Goal: Task Accomplishment & Management: Manage account settings

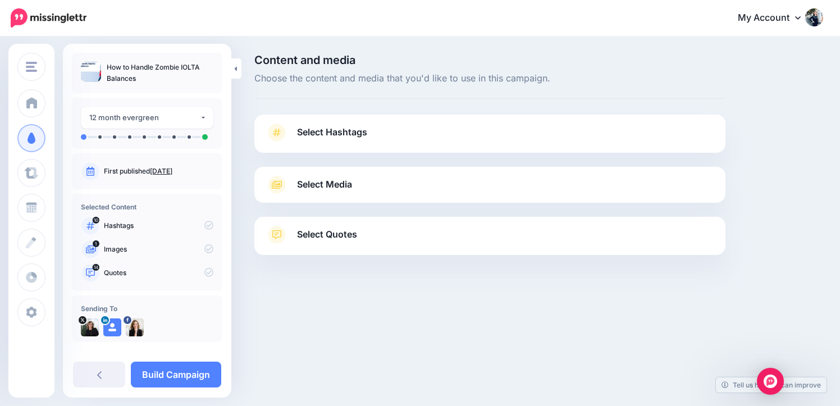
click at [345, 142] on link "Select Hashtags" at bounding box center [490, 138] width 449 height 29
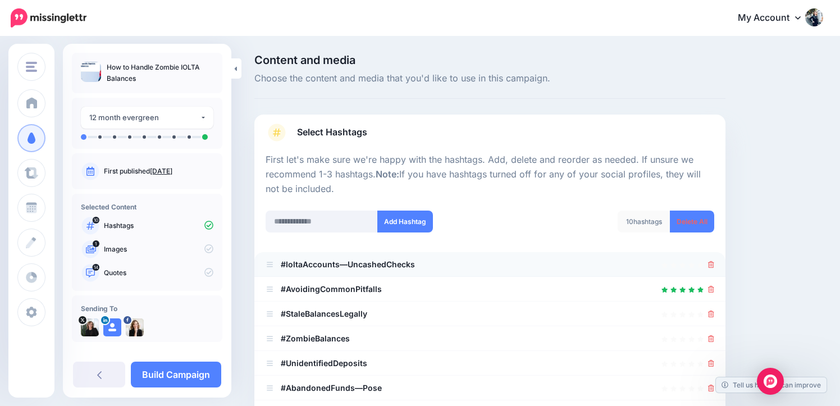
click at [707, 266] on div at bounding box center [490, 264] width 449 height 13
click at [713, 267] on icon at bounding box center [711, 264] width 6 height 7
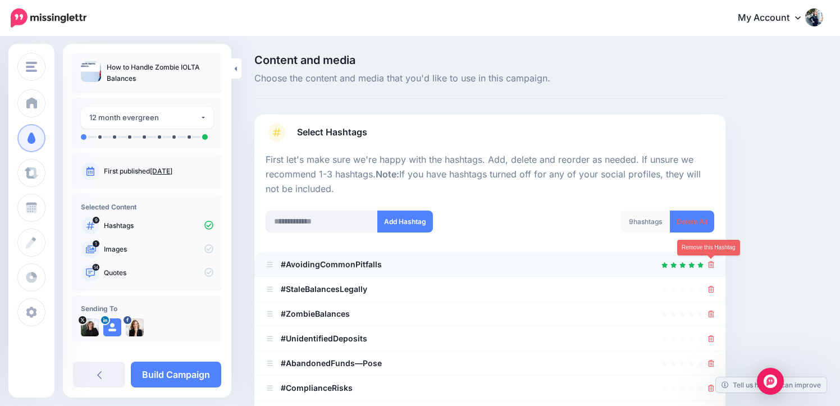
click at [709, 261] on icon at bounding box center [711, 264] width 6 height 7
click at [709, 262] on icon at bounding box center [711, 264] width 6 height 7
click at [709, 262] on icon at bounding box center [706, 264] width 8 height 8
click at [709, 262] on icon at bounding box center [711, 264] width 6 height 7
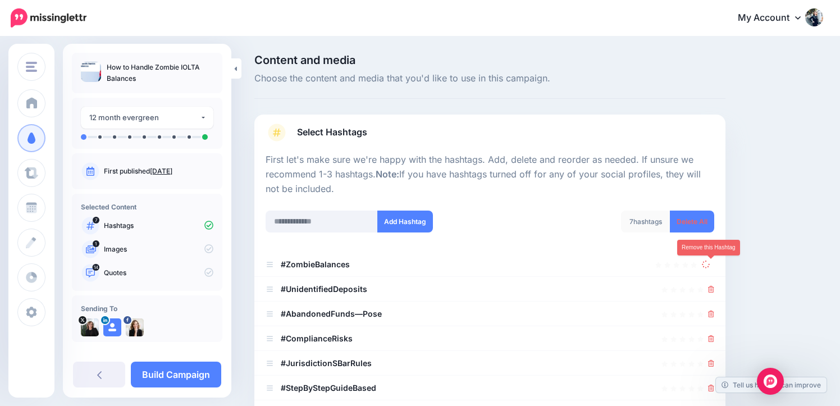
click at [709, 262] on link at bounding box center [708, 264] width 12 height 10
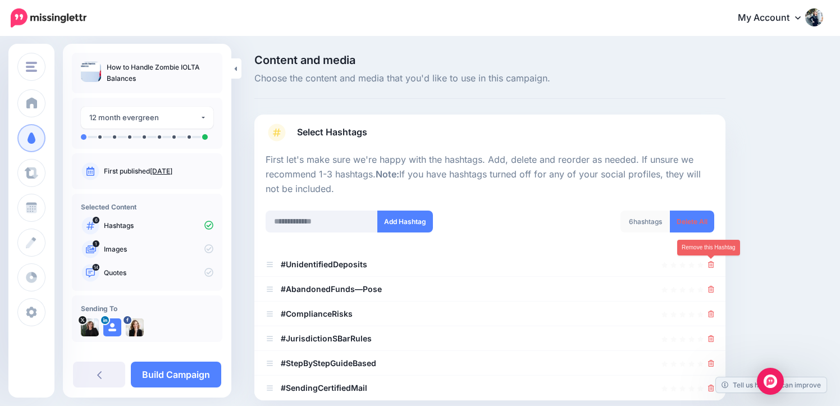
click at [709, 262] on icon at bounding box center [711, 264] width 6 height 7
click at [709, 262] on link at bounding box center [708, 264] width 12 height 10
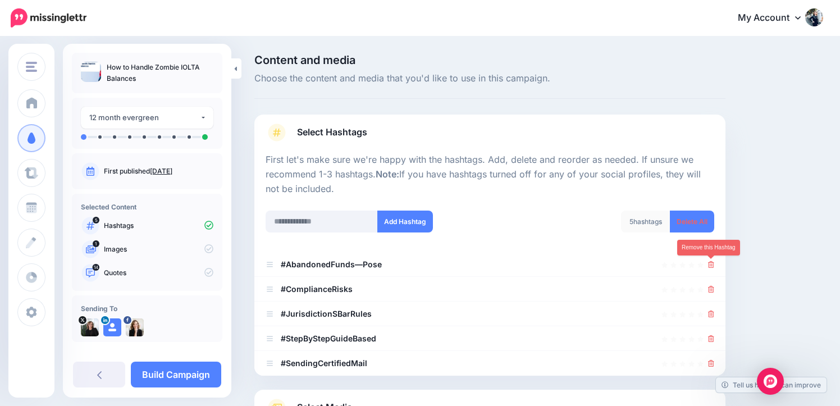
click at [709, 262] on icon at bounding box center [711, 264] width 6 height 7
click at [709, 262] on link at bounding box center [708, 264] width 12 height 10
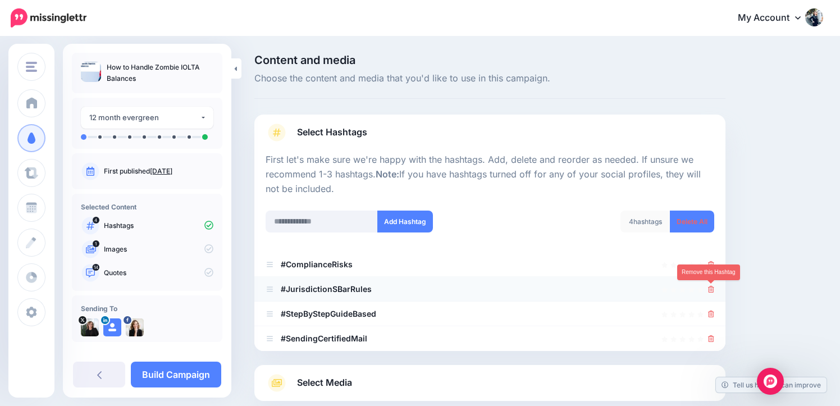
click at [713, 288] on icon at bounding box center [711, 289] width 6 height 7
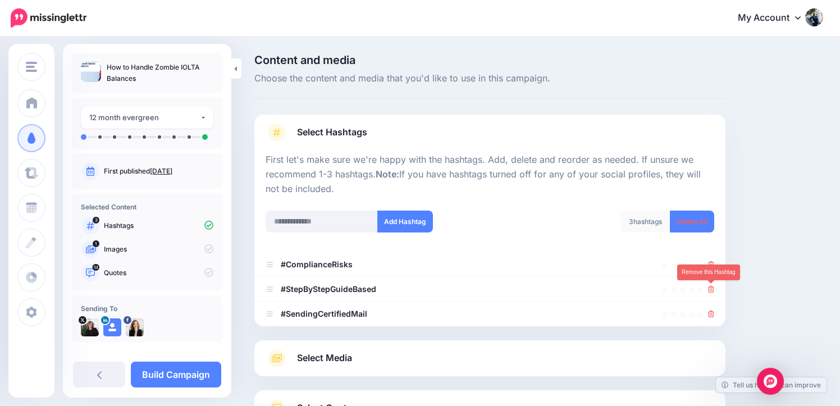
click at [713, 288] on icon at bounding box center [711, 289] width 6 height 7
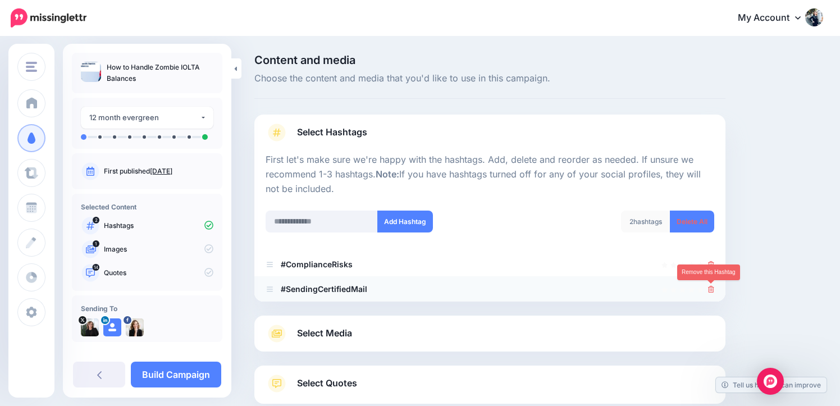
click at [713, 289] on icon at bounding box center [711, 289] width 6 height 7
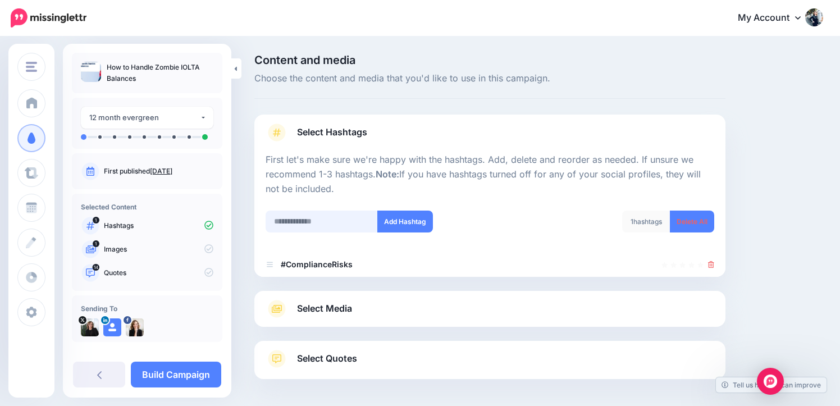
click at [325, 222] on input "text" at bounding box center [322, 222] width 112 height 22
type input "*******"
click at [398, 216] on button "Add Hashtag" at bounding box center [405, 222] width 56 height 22
click at [289, 217] on input "text" at bounding box center [322, 222] width 112 height 22
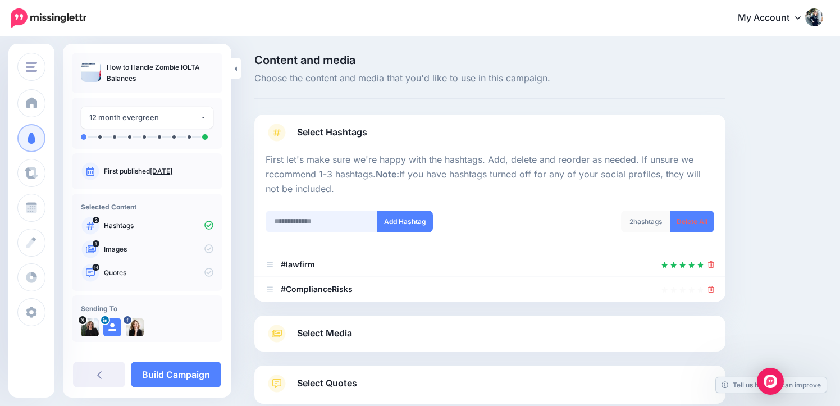
scroll to position [86, 0]
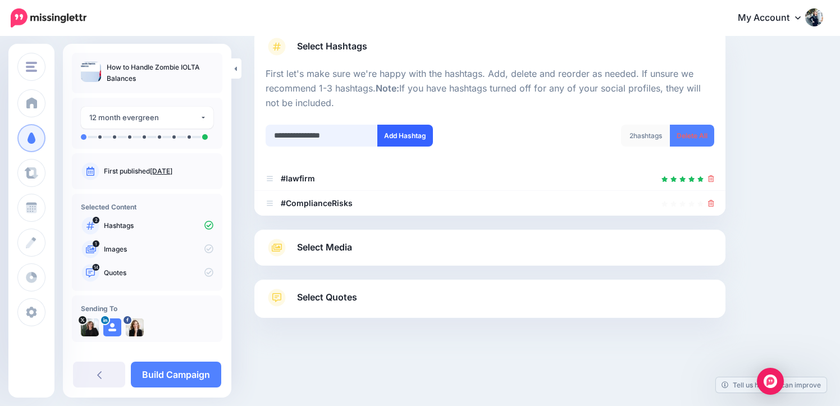
type input "**********"
click at [408, 129] on button "Add Hashtag" at bounding box center [405, 136] width 56 height 22
click at [325, 247] on span "Select Media" at bounding box center [324, 247] width 55 height 15
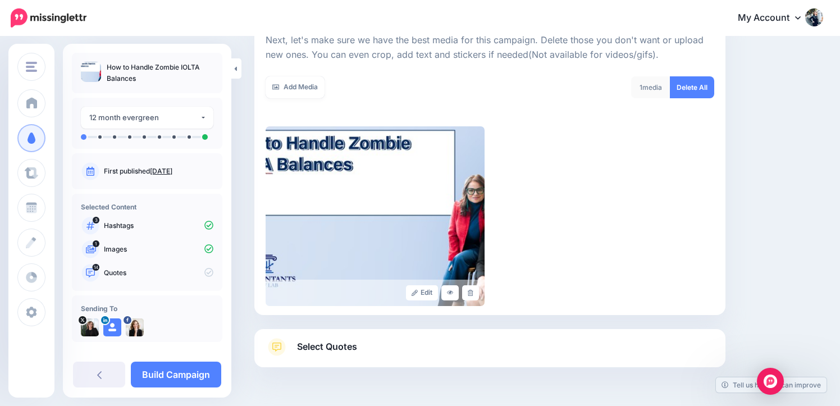
scroll to position [170, 0]
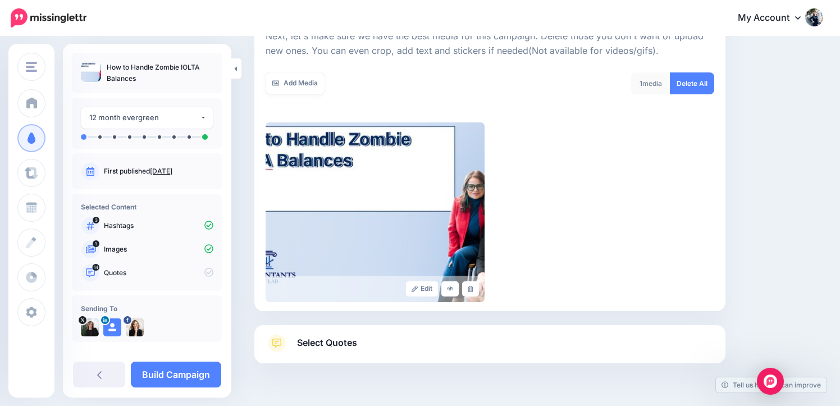
click at [298, 340] on span "Select Quotes" at bounding box center [327, 342] width 60 height 15
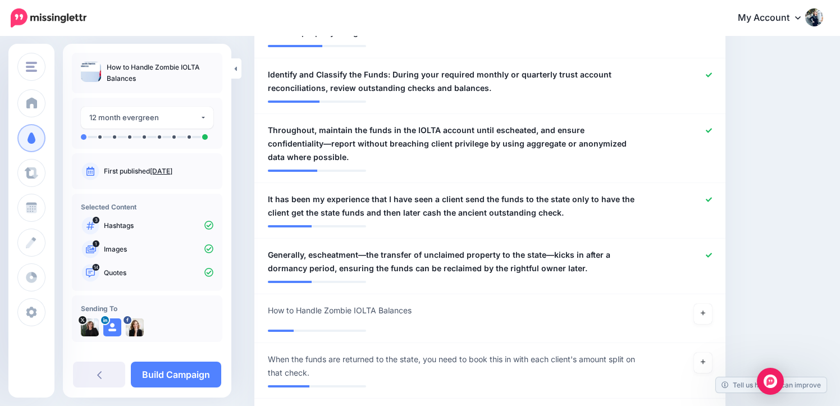
scroll to position [936, 0]
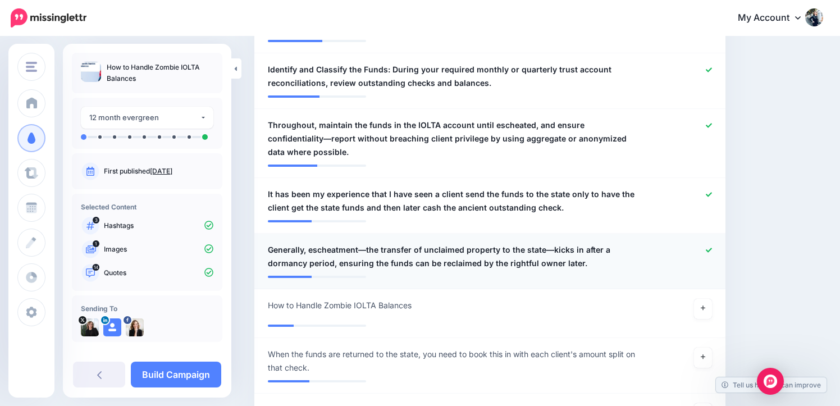
click at [707, 247] on link at bounding box center [709, 251] width 6 height 8
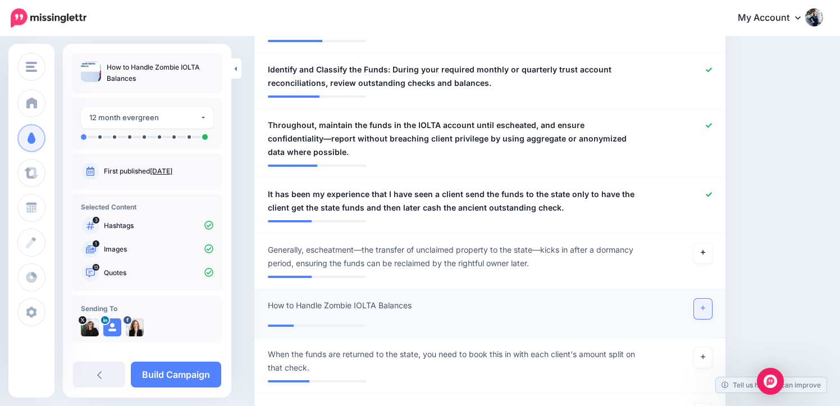
click at [704, 299] on link at bounding box center [703, 309] width 18 height 20
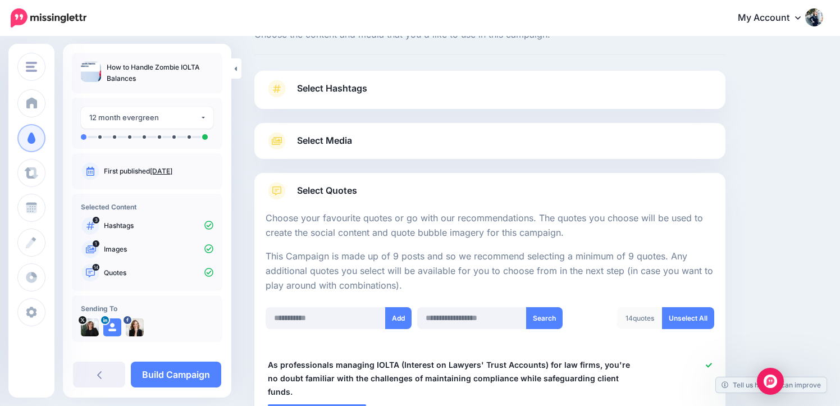
scroll to position [0, 0]
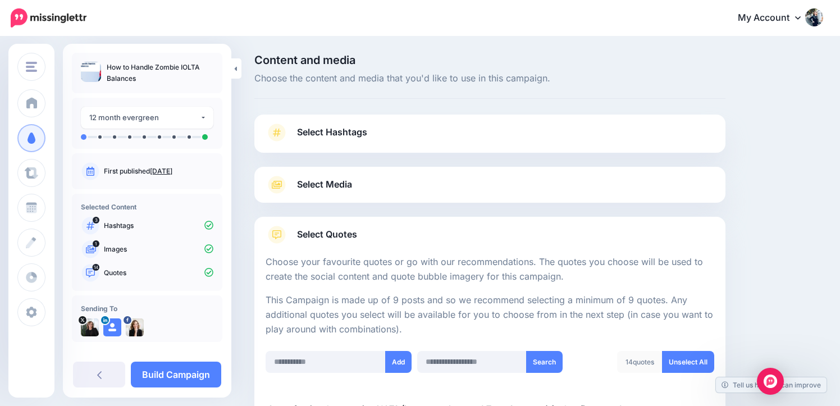
click at [349, 188] on span "Select Media" at bounding box center [324, 184] width 55 height 15
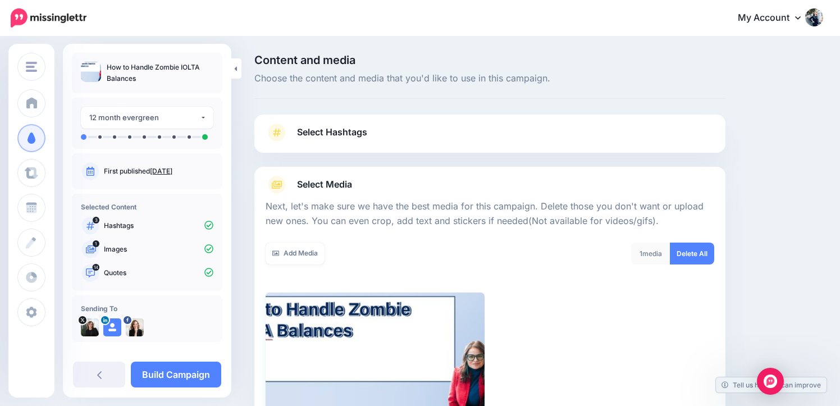
click at [336, 375] on img at bounding box center [375, 383] width 219 height 180
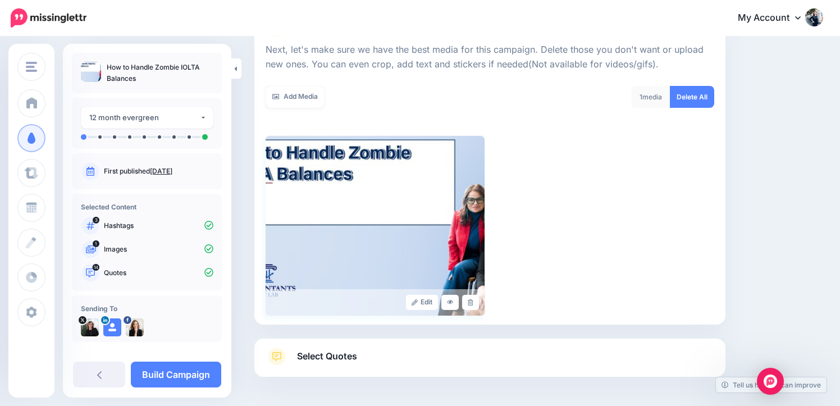
scroll to position [216, 0]
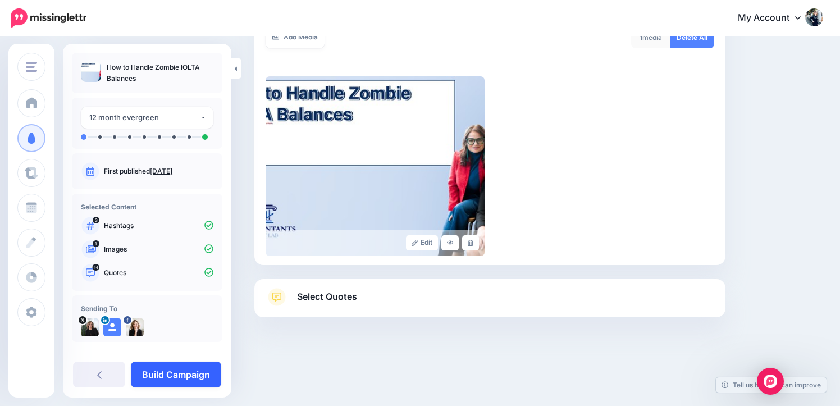
click at [183, 370] on link "Build Campaign" at bounding box center [176, 375] width 90 height 26
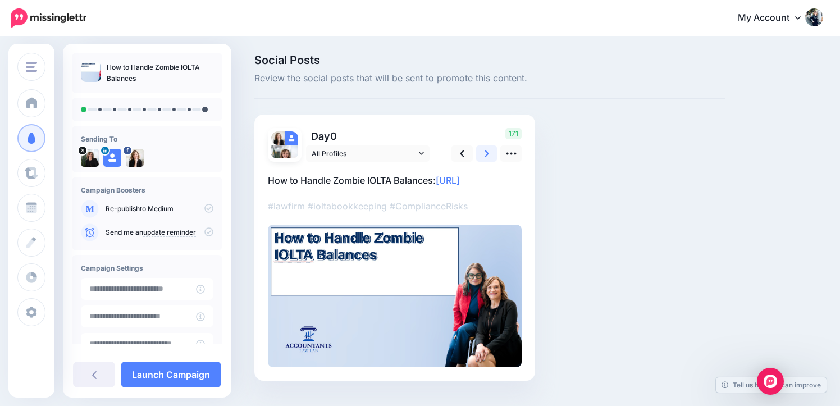
click at [481, 154] on link at bounding box center [486, 153] width 21 height 16
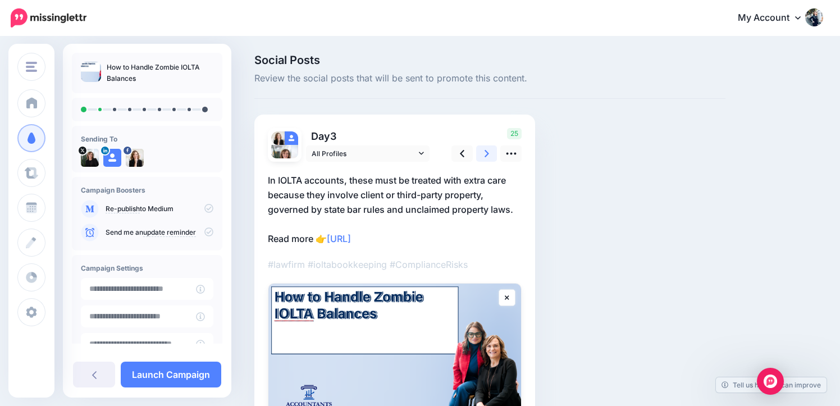
click at [484, 155] on link at bounding box center [486, 153] width 21 height 16
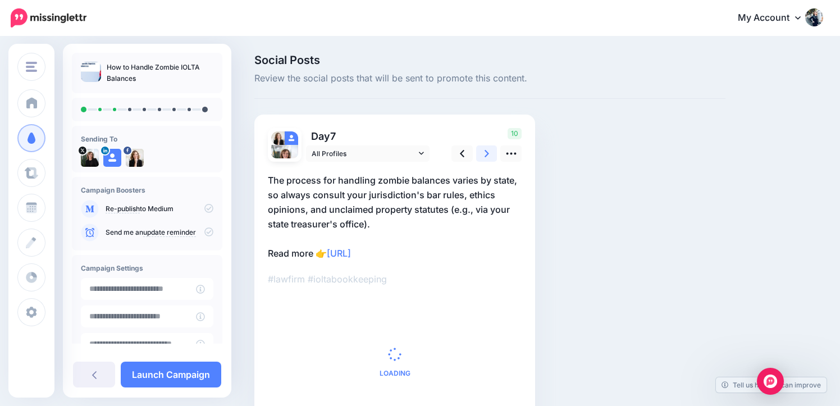
click at [484, 156] on link at bounding box center [486, 153] width 21 height 16
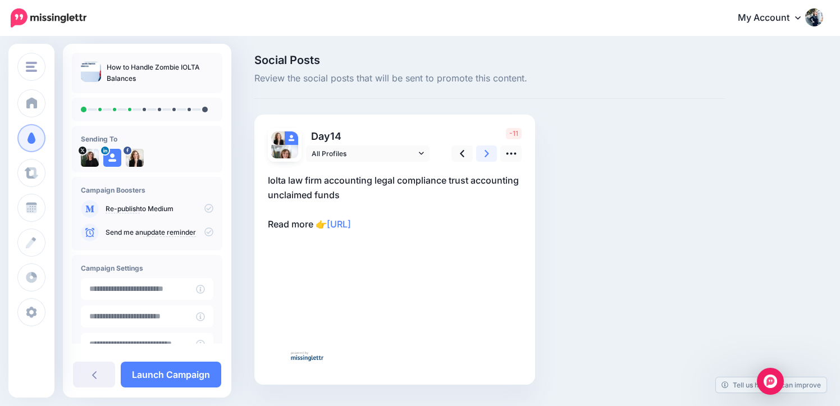
click at [484, 156] on link at bounding box center [486, 153] width 21 height 16
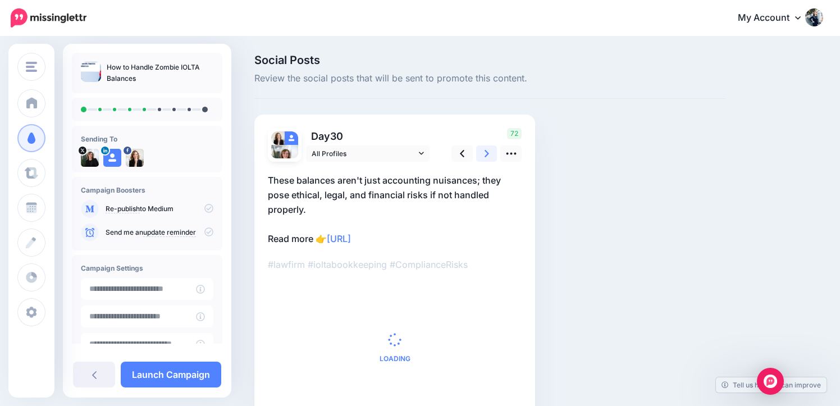
click at [484, 156] on link at bounding box center [486, 153] width 21 height 16
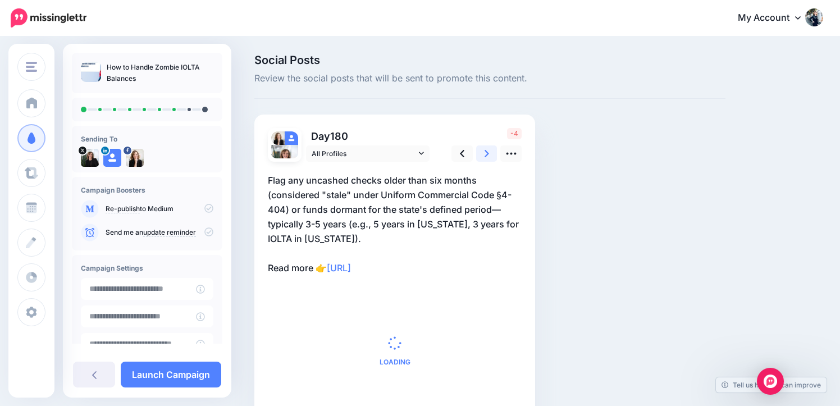
click at [484, 156] on link at bounding box center [486, 153] width 21 height 16
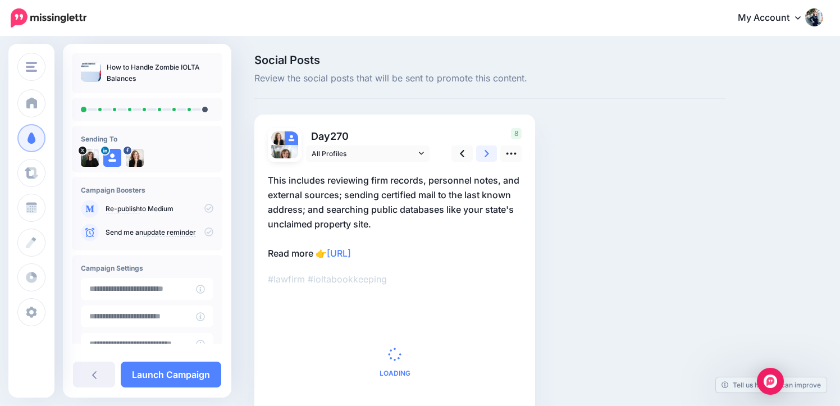
click at [484, 156] on link at bounding box center [486, 153] width 21 height 16
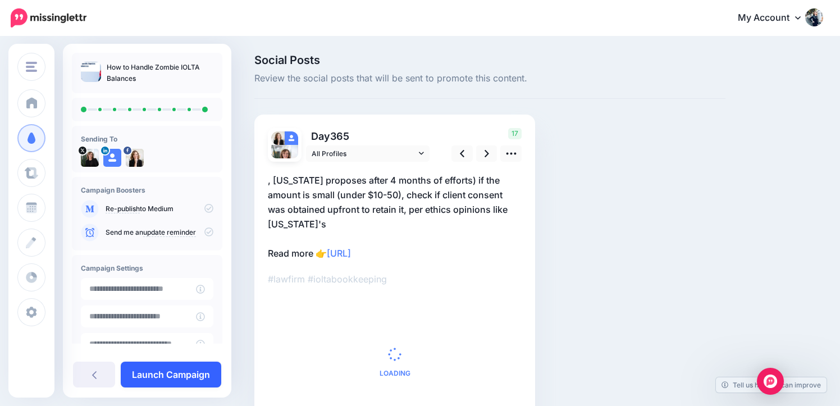
click at [186, 375] on link "Launch Campaign" at bounding box center [171, 375] width 101 height 26
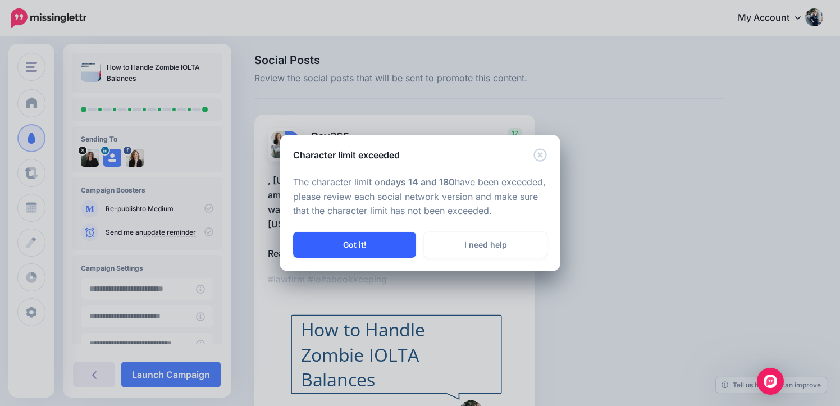
click at [371, 237] on button "Got it!" at bounding box center [354, 245] width 123 height 26
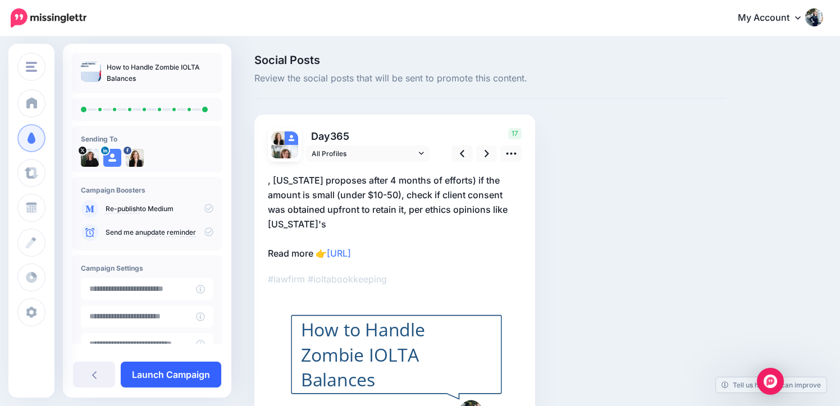
click at [168, 380] on link "Launch Campaign" at bounding box center [171, 375] width 101 height 26
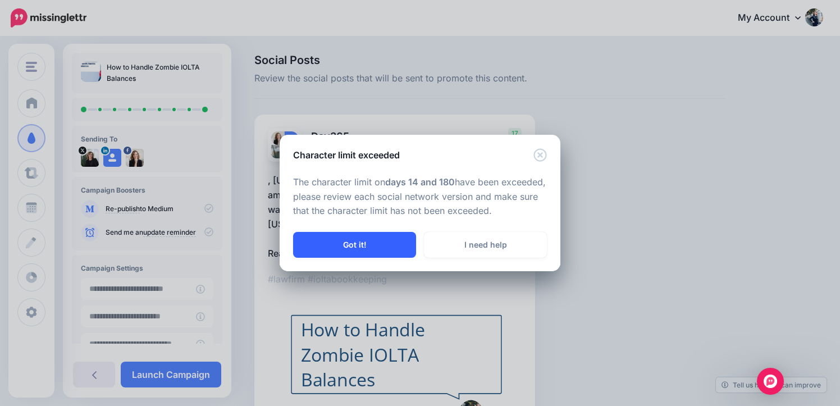
click at [357, 248] on button "Got it!" at bounding box center [354, 245] width 123 height 26
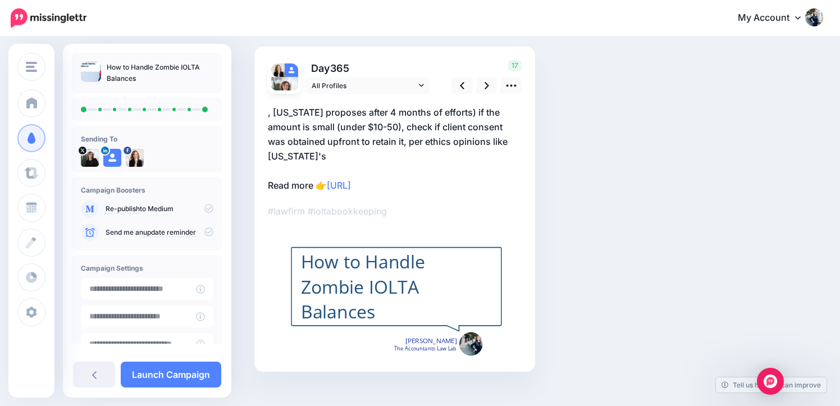
scroll to position [80, 0]
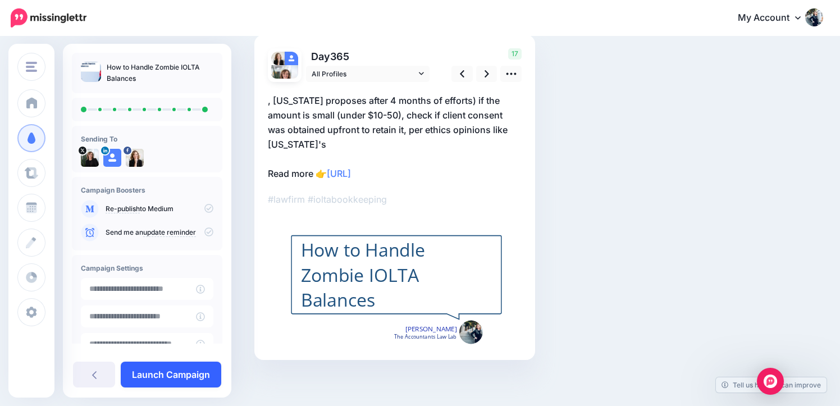
click at [199, 373] on link "Launch Campaign" at bounding box center [171, 375] width 101 height 26
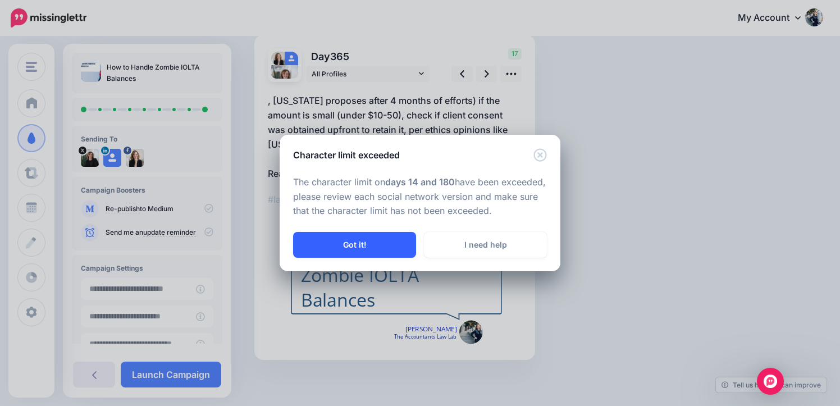
click at [381, 242] on button "Got it!" at bounding box center [354, 245] width 123 height 26
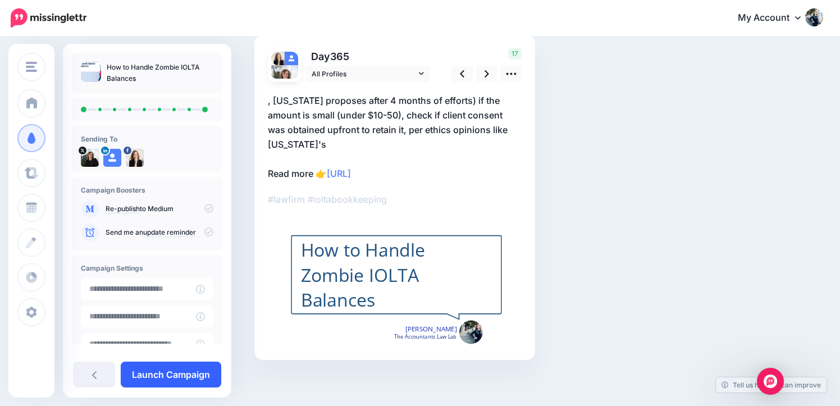
click at [195, 379] on link "Launch Campaign" at bounding box center [171, 375] width 101 height 26
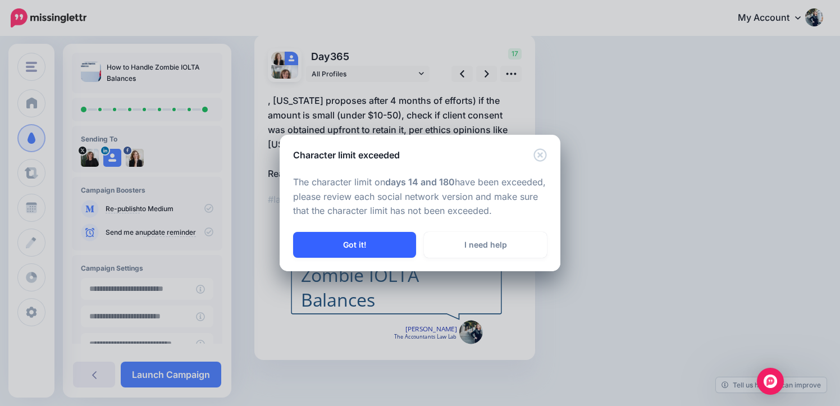
click at [391, 248] on button "Got it!" at bounding box center [354, 245] width 123 height 26
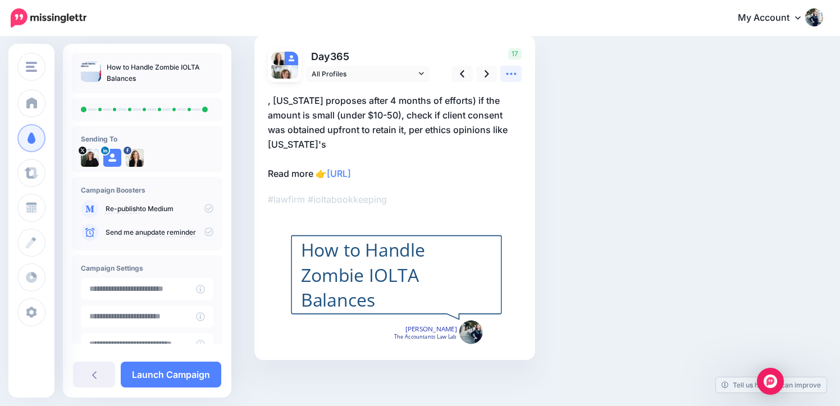
click at [509, 70] on icon at bounding box center [511, 74] width 12 height 12
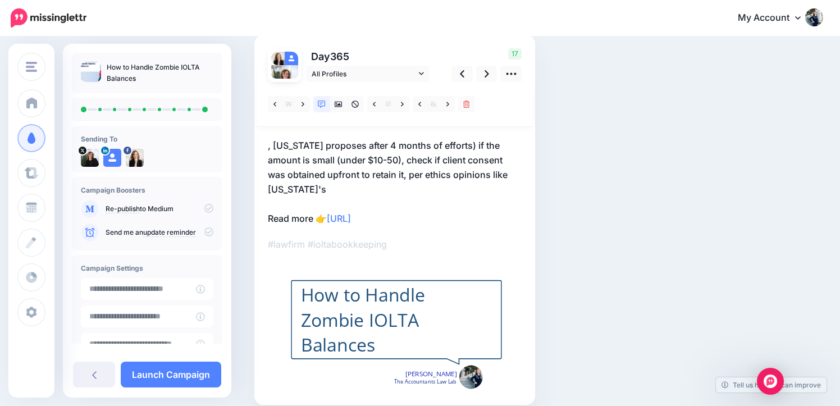
click at [347, 193] on p ", [US_STATE] proposes after 4 months of efforts) if the amount is small (under …" at bounding box center [395, 182] width 254 height 88
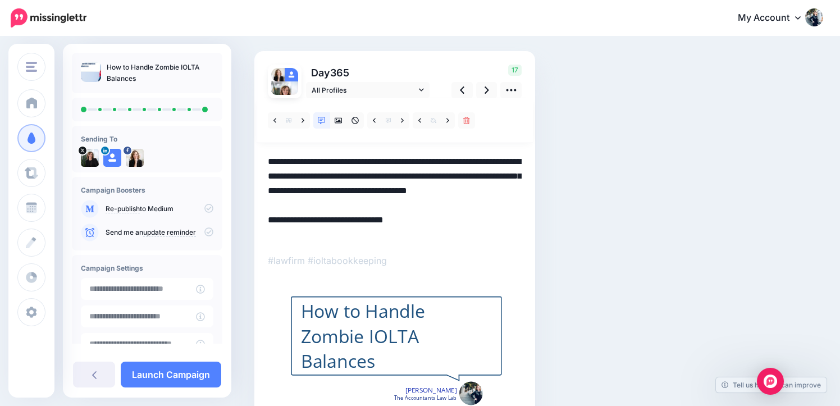
scroll to position [0, 0]
drag, startPoint x: 351, startPoint y: 205, endPoint x: 266, endPoint y: 156, distance: 98.4
click at [266, 156] on div "Day 365 All Profiles" at bounding box center [394, 236] width 281 height 370
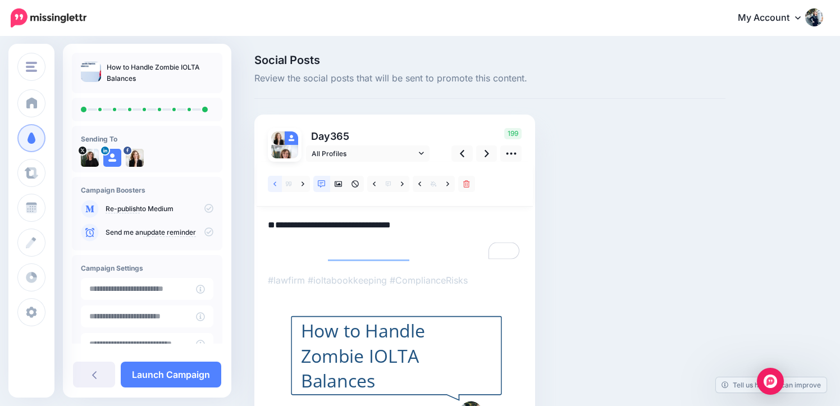
click at [277, 184] on link at bounding box center [275, 184] width 14 height 16
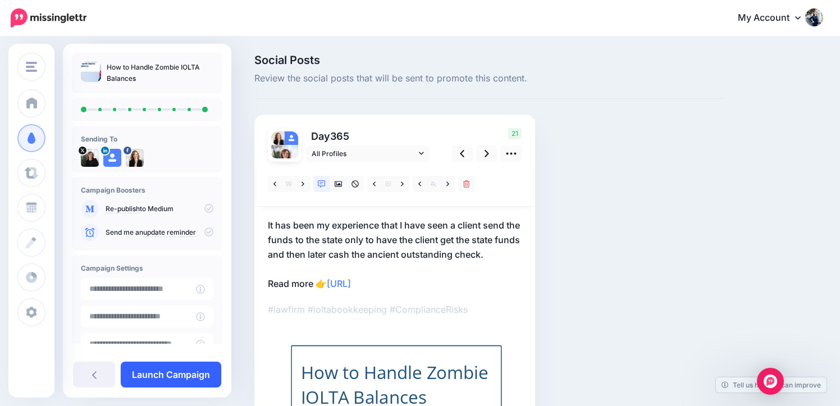
click at [169, 377] on link "Launch Campaign" at bounding box center [171, 375] width 101 height 26
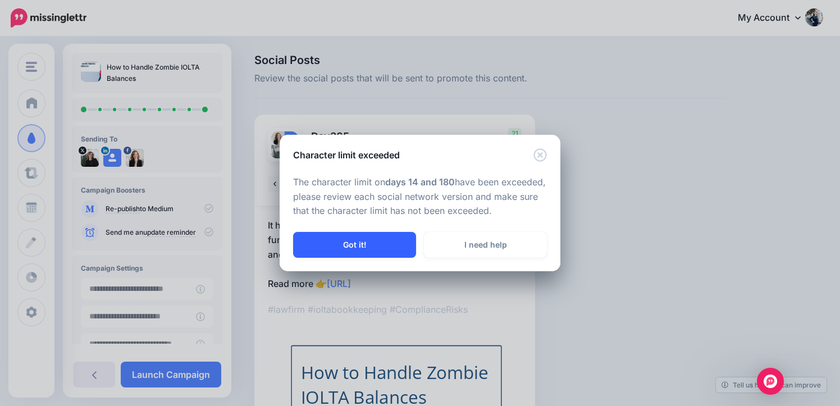
click at [337, 244] on button "Got it!" at bounding box center [354, 245] width 123 height 26
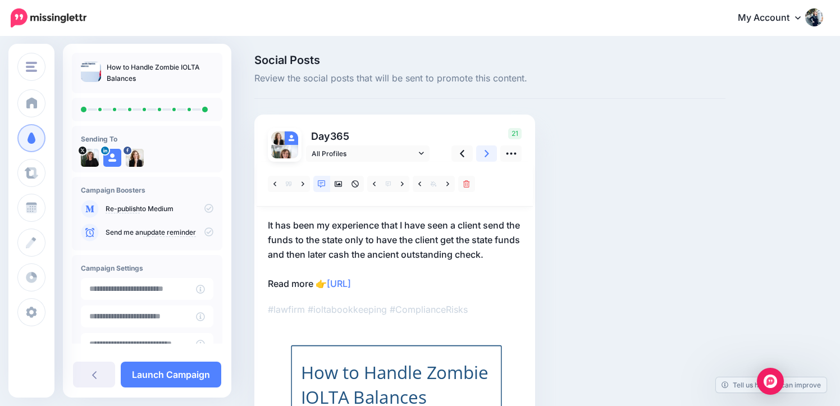
click at [486, 153] on icon at bounding box center [487, 154] width 4 height 12
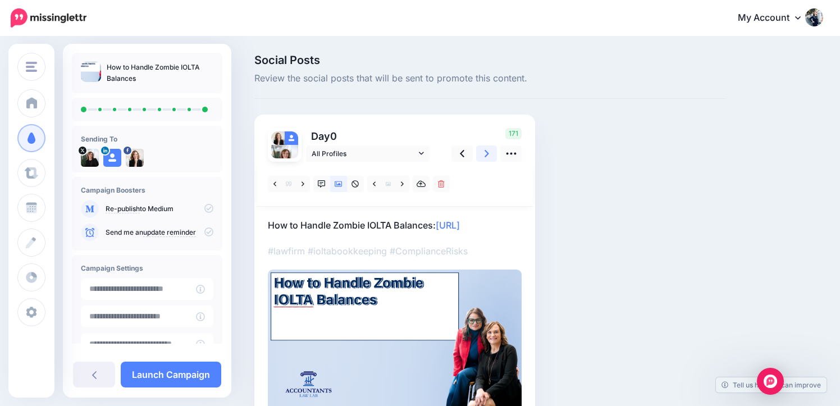
click at [486, 153] on icon at bounding box center [487, 154] width 4 height 12
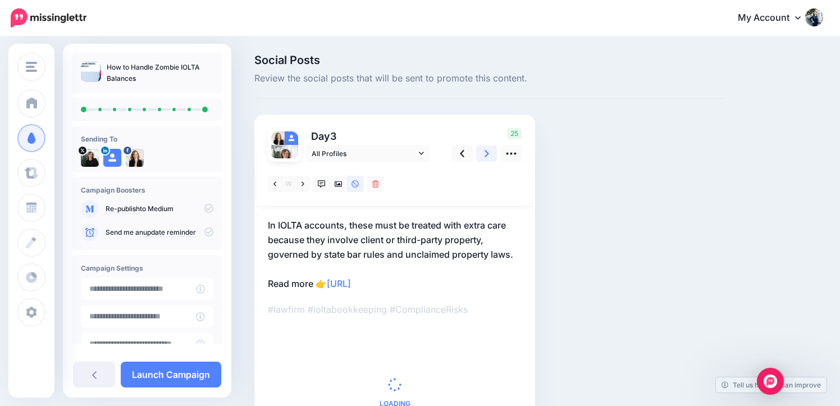
click at [486, 153] on icon at bounding box center [487, 154] width 4 height 12
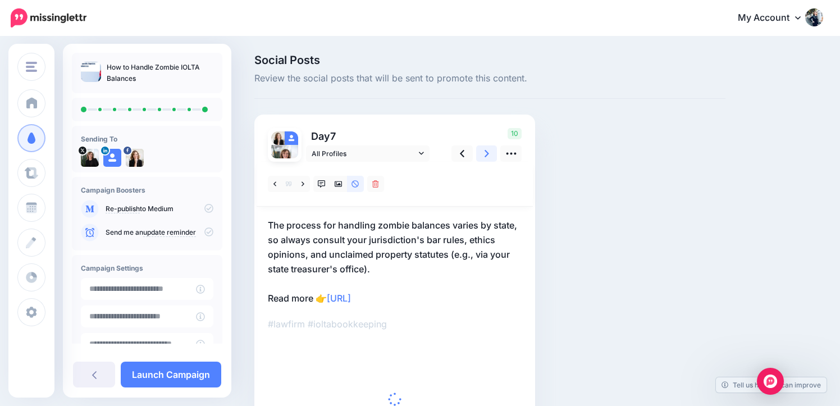
click at [486, 153] on icon at bounding box center [487, 154] width 4 height 12
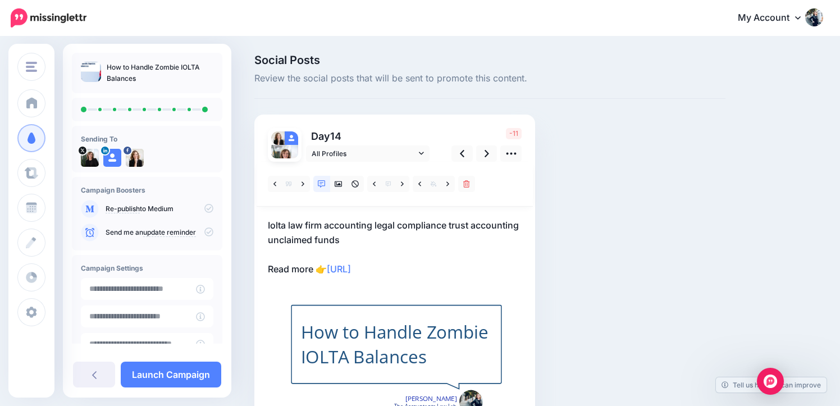
click at [350, 238] on p "Iolta law firm accounting legal compliance trust accounting unclaimed funds Rea…" at bounding box center [395, 247] width 254 height 58
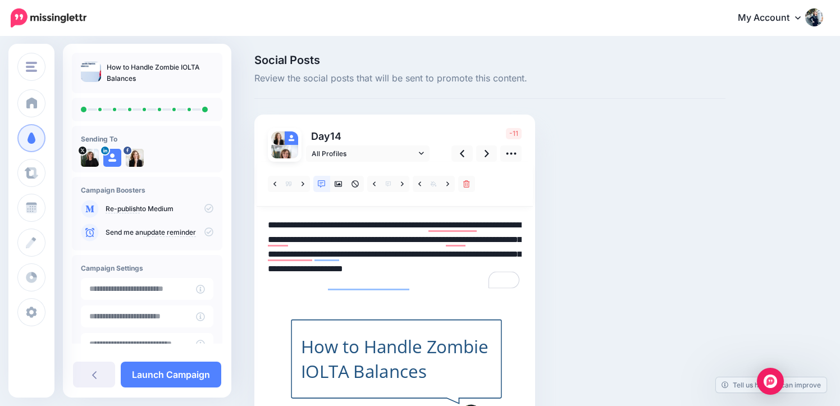
click at [391, 223] on textarea "**********" at bounding box center [395, 254] width 254 height 73
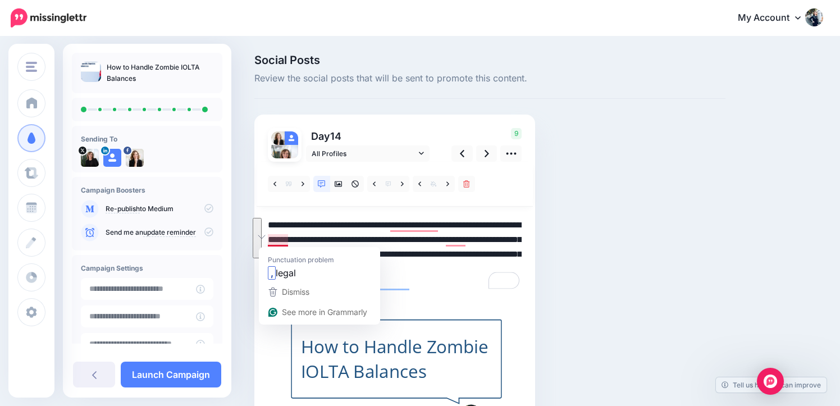
drag, startPoint x: 344, startPoint y: 256, endPoint x: 258, endPoint y: 218, distance: 94.5
click at [258, 218] on div "Day 14 All Profiles" at bounding box center [394, 280] width 281 height 330
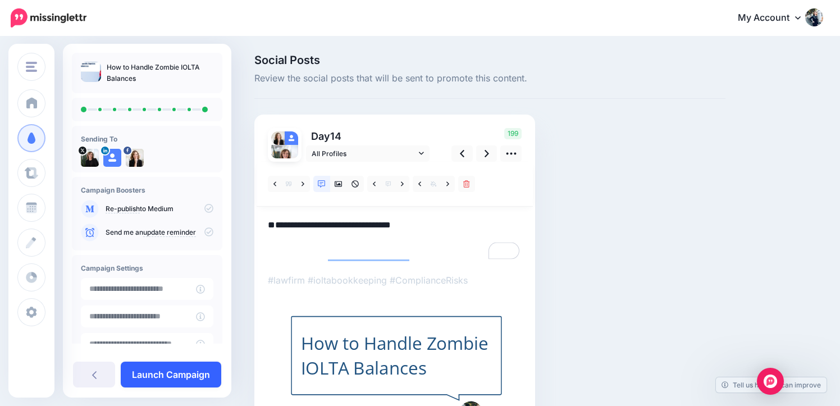
click at [153, 370] on link "Launch Campaign" at bounding box center [171, 375] width 101 height 26
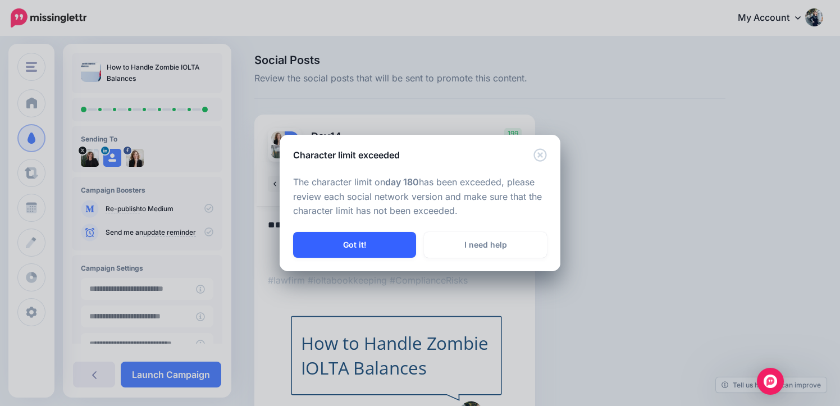
click at [325, 244] on button "Got it!" at bounding box center [354, 245] width 123 height 26
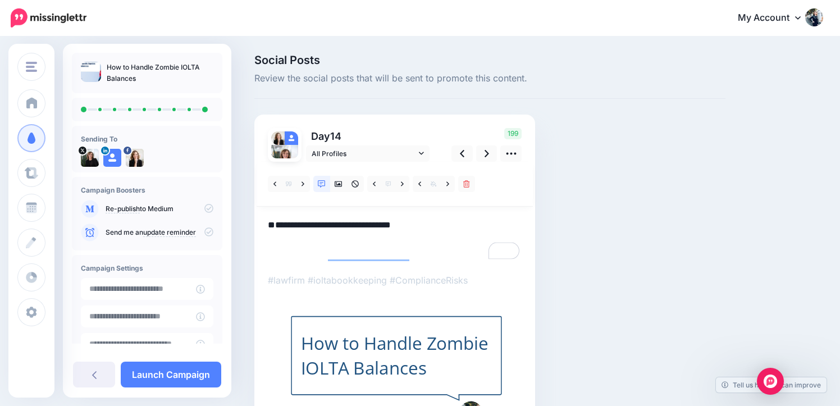
click at [299, 227] on textarea "**********" at bounding box center [395, 240] width 254 height 44
click at [266, 235] on div "Day 14 All Profiles" at bounding box center [394, 278] width 281 height 326
click at [265, 254] on div "Day 14 All Profiles" at bounding box center [394, 278] width 281 height 326
click at [268, 254] on textarea "**********" at bounding box center [395, 240] width 254 height 44
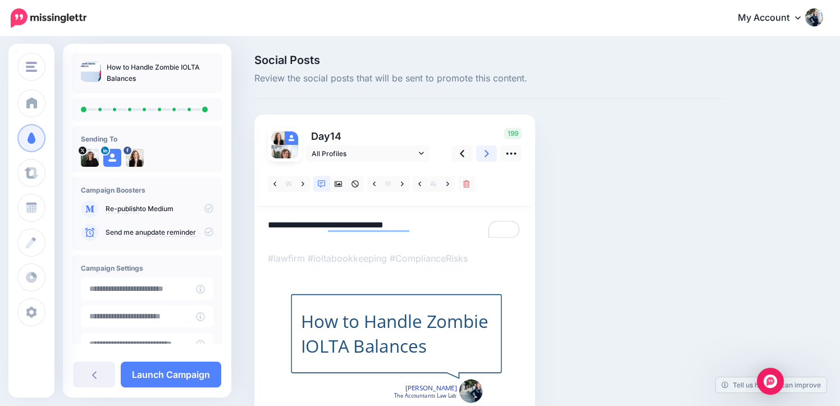
click at [486, 153] on icon at bounding box center [487, 154] width 4 height 12
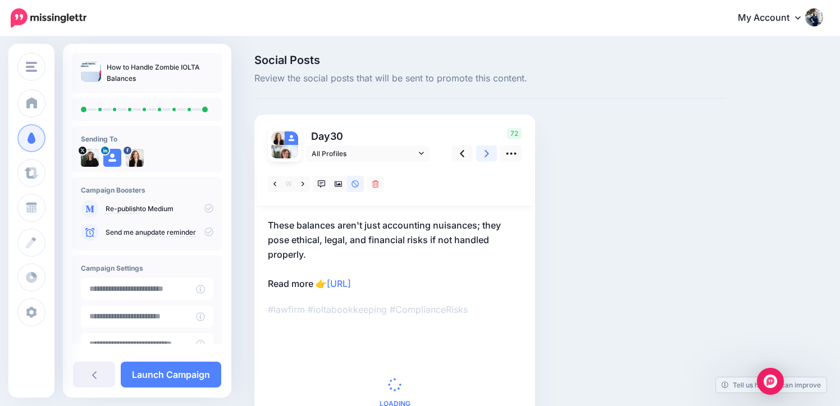
click at [486, 153] on icon at bounding box center [487, 154] width 4 height 12
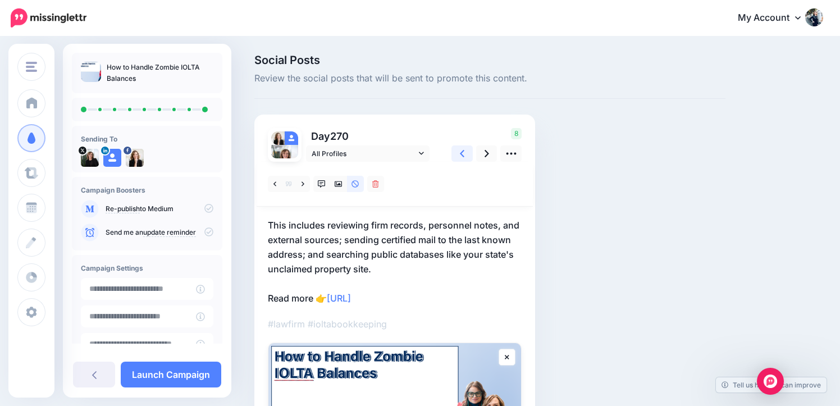
click at [460, 153] on icon at bounding box center [462, 154] width 4 height 12
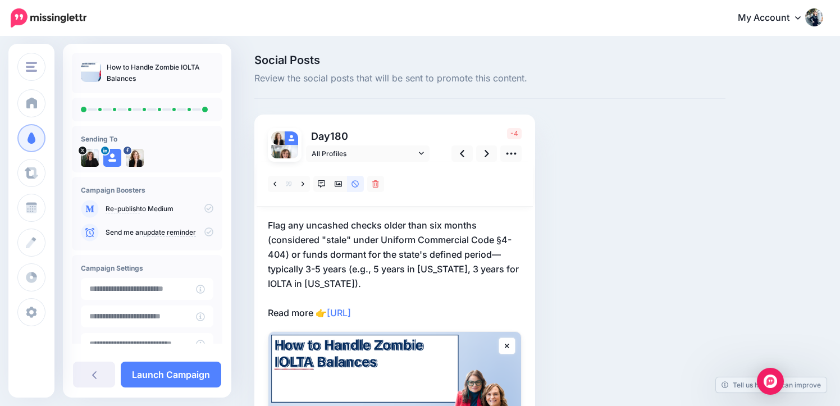
drag, startPoint x: 376, startPoint y: 282, endPoint x: 261, endPoint y: 222, distance: 130.1
click at [261, 222] on div "Day 180 All Profiles" at bounding box center [394, 317] width 281 height 405
click at [348, 238] on p "Flag any uncashed checks older than six months (considered "stale" under Unifor…" at bounding box center [395, 269] width 254 height 102
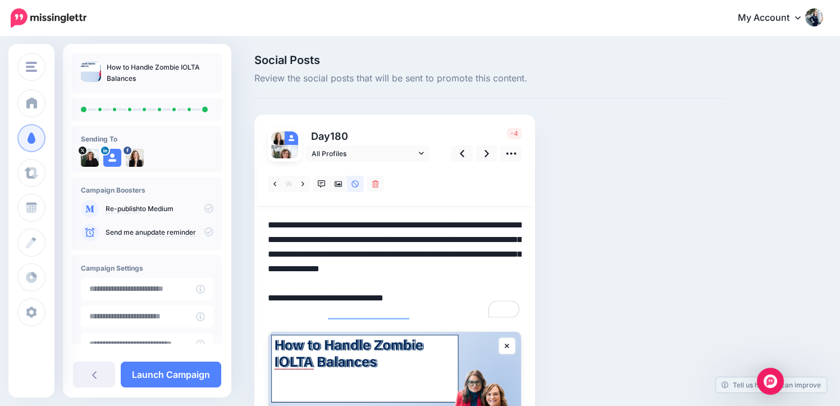
click at [370, 287] on textarea "**********" at bounding box center [395, 269] width 254 height 102
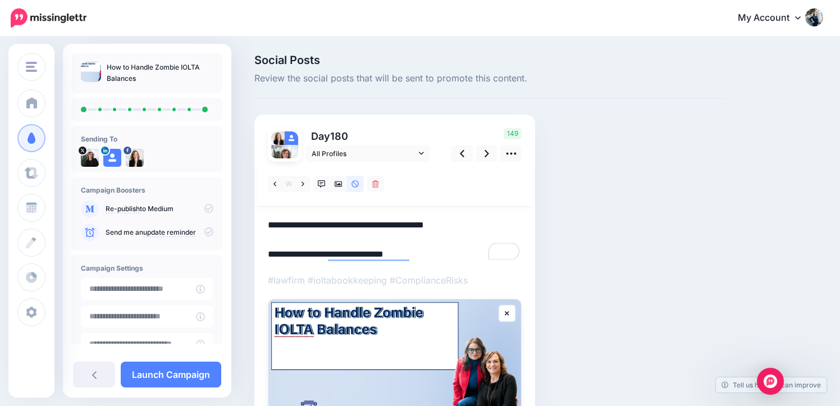
click at [268, 241] on textarea "**********" at bounding box center [395, 240] width 254 height 44
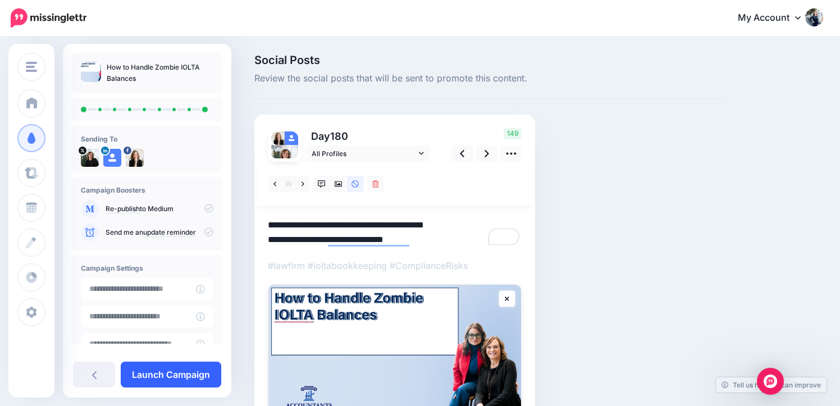
type textarea "**********"
click at [167, 376] on link "Launch Campaign" at bounding box center [171, 375] width 101 height 26
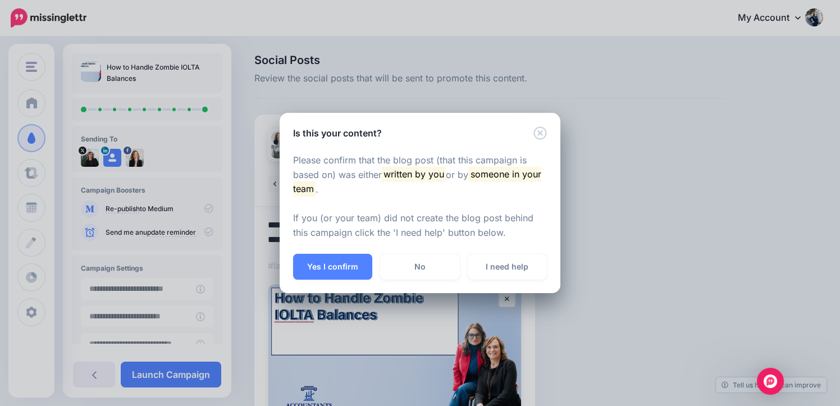
click at [312, 281] on div "Yes I confirm No I need help" at bounding box center [420, 273] width 281 height 39
click at [312, 268] on button "Yes I confirm" at bounding box center [332, 267] width 79 height 26
